Goal: Communication & Community: Answer question/provide support

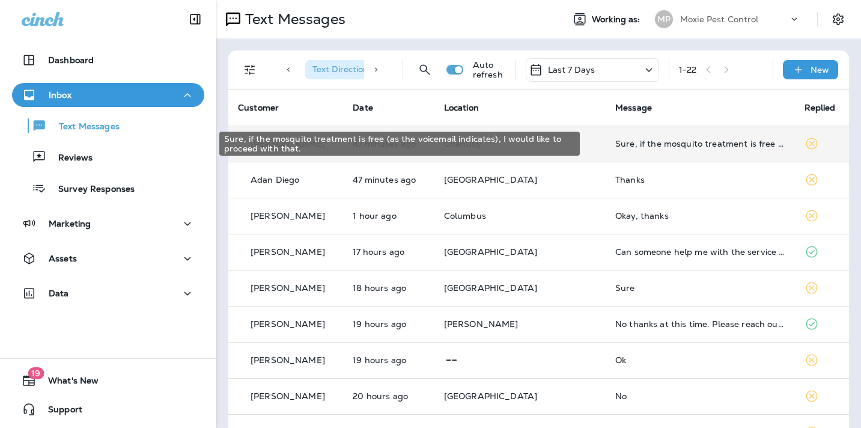
click at [656, 145] on div "Sure, if the mosquito treatment is free (as the voicemail indicates), I would l…" at bounding box center [699, 144] width 169 height 10
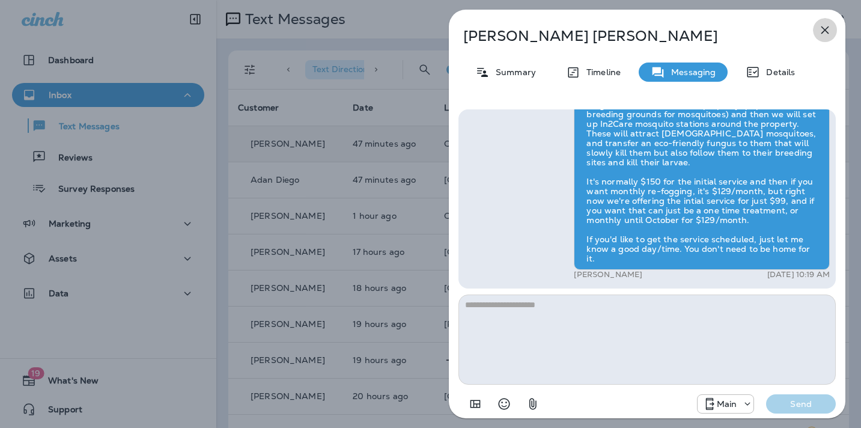
click at [827, 29] on icon "button" at bounding box center [825, 30] width 14 height 14
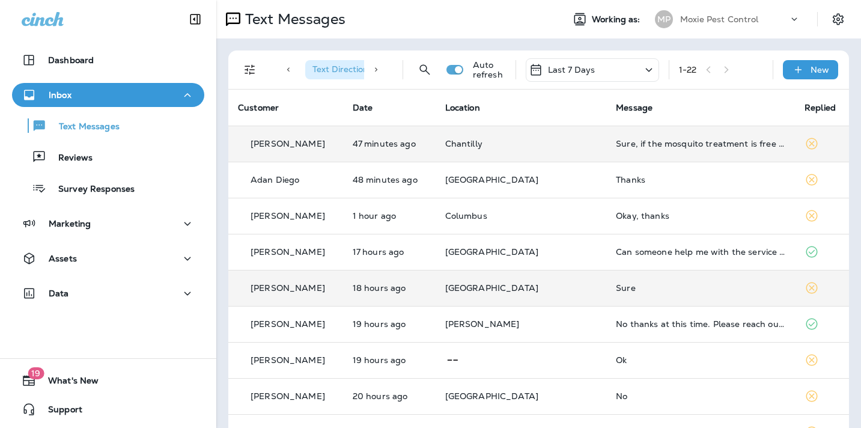
click at [616, 287] on div "Sure" at bounding box center [700, 288] width 169 height 10
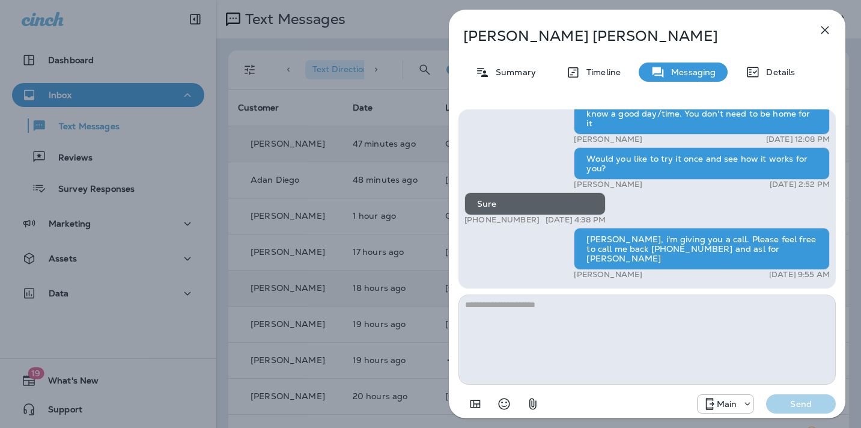
click at [823, 28] on icon "button" at bounding box center [826, 30] width 8 height 8
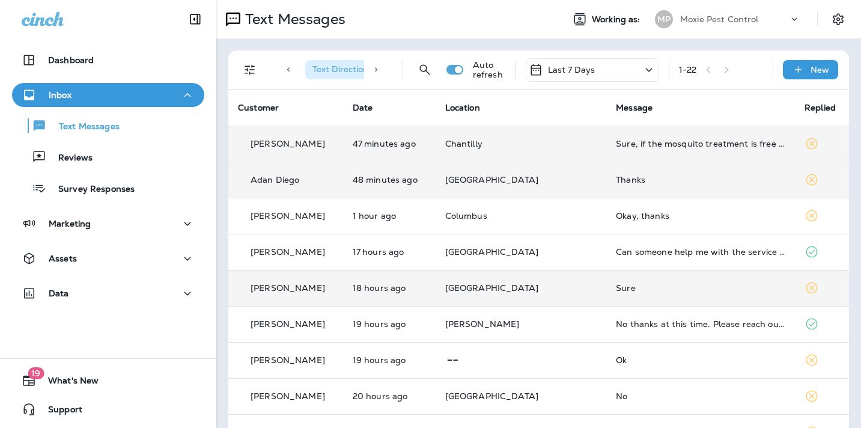
click at [616, 181] on div "Thanks" at bounding box center [700, 180] width 169 height 10
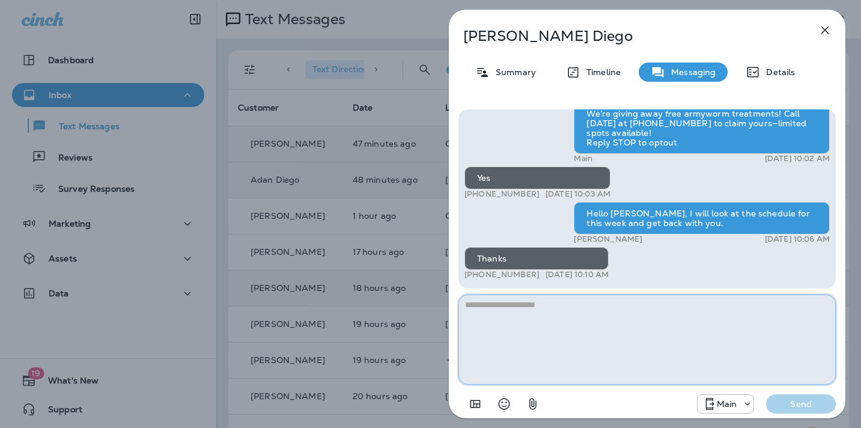
click at [496, 310] on textarea at bounding box center [647, 339] width 377 height 90
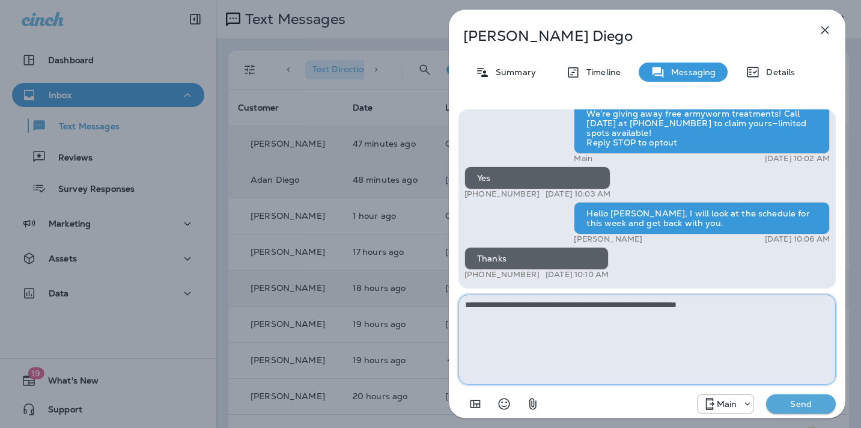
type textarea "**********"
click at [795, 404] on p "Send" at bounding box center [801, 403] width 50 height 11
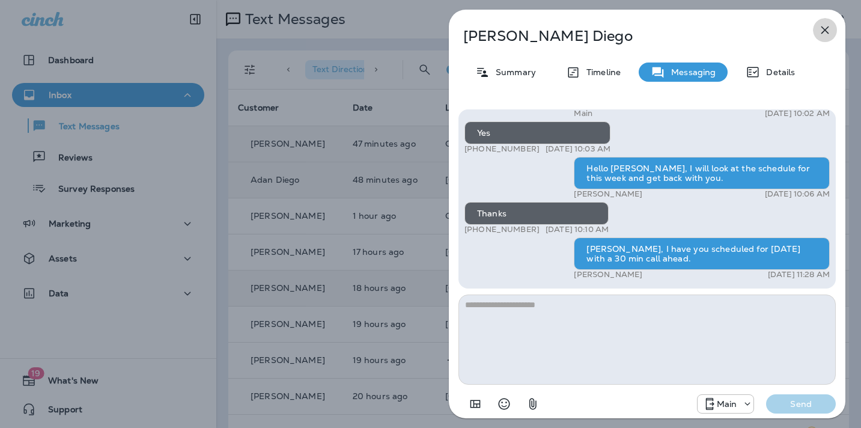
click at [825, 28] on icon "button" at bounding box center [825, 30] width 14 height 14
